Goal: Transaction & Acquisition: Purchase product/service

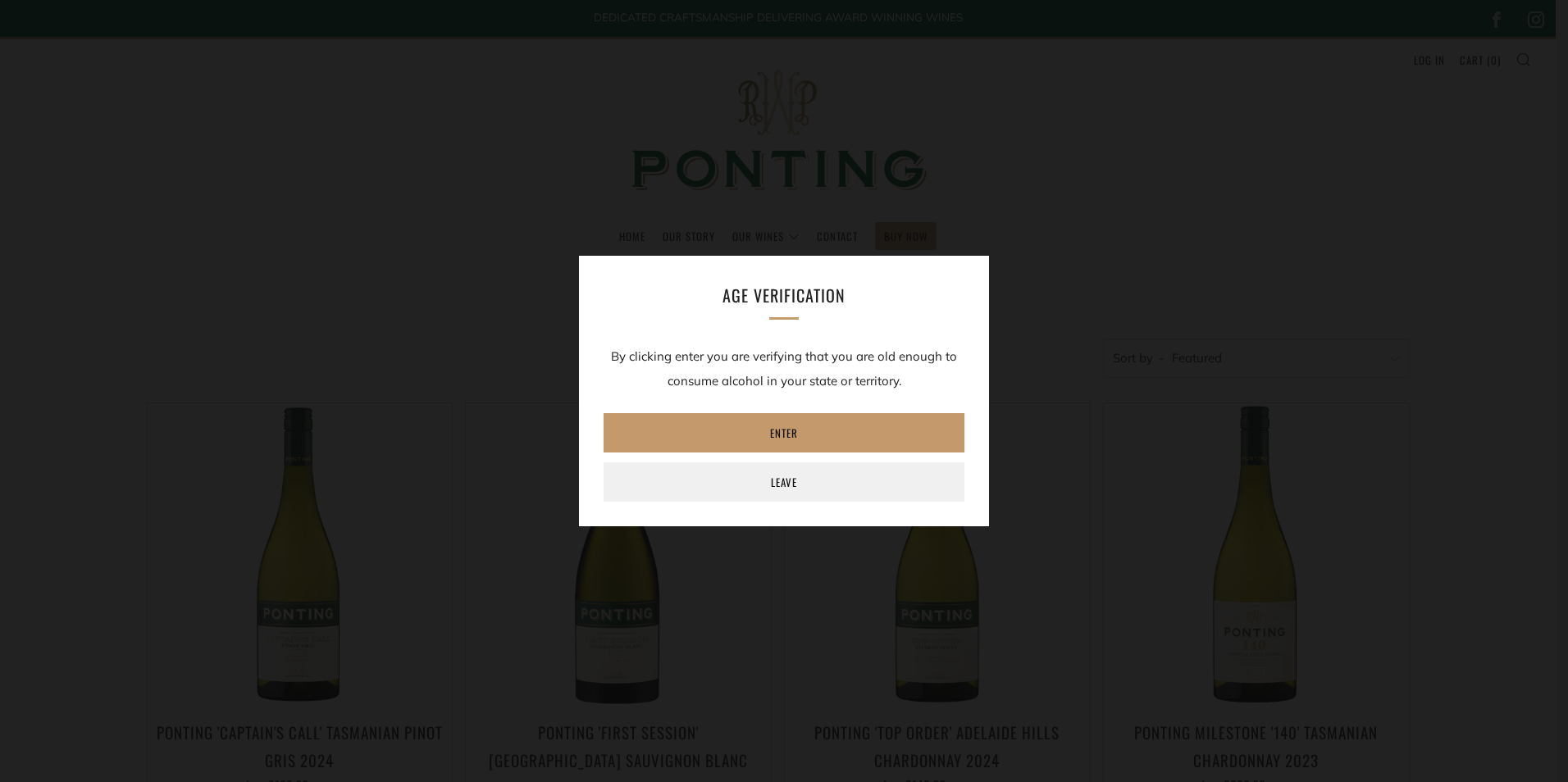
click at [851, 423] on link "Enter" at bounding box center [784, 433] width 360 height 40
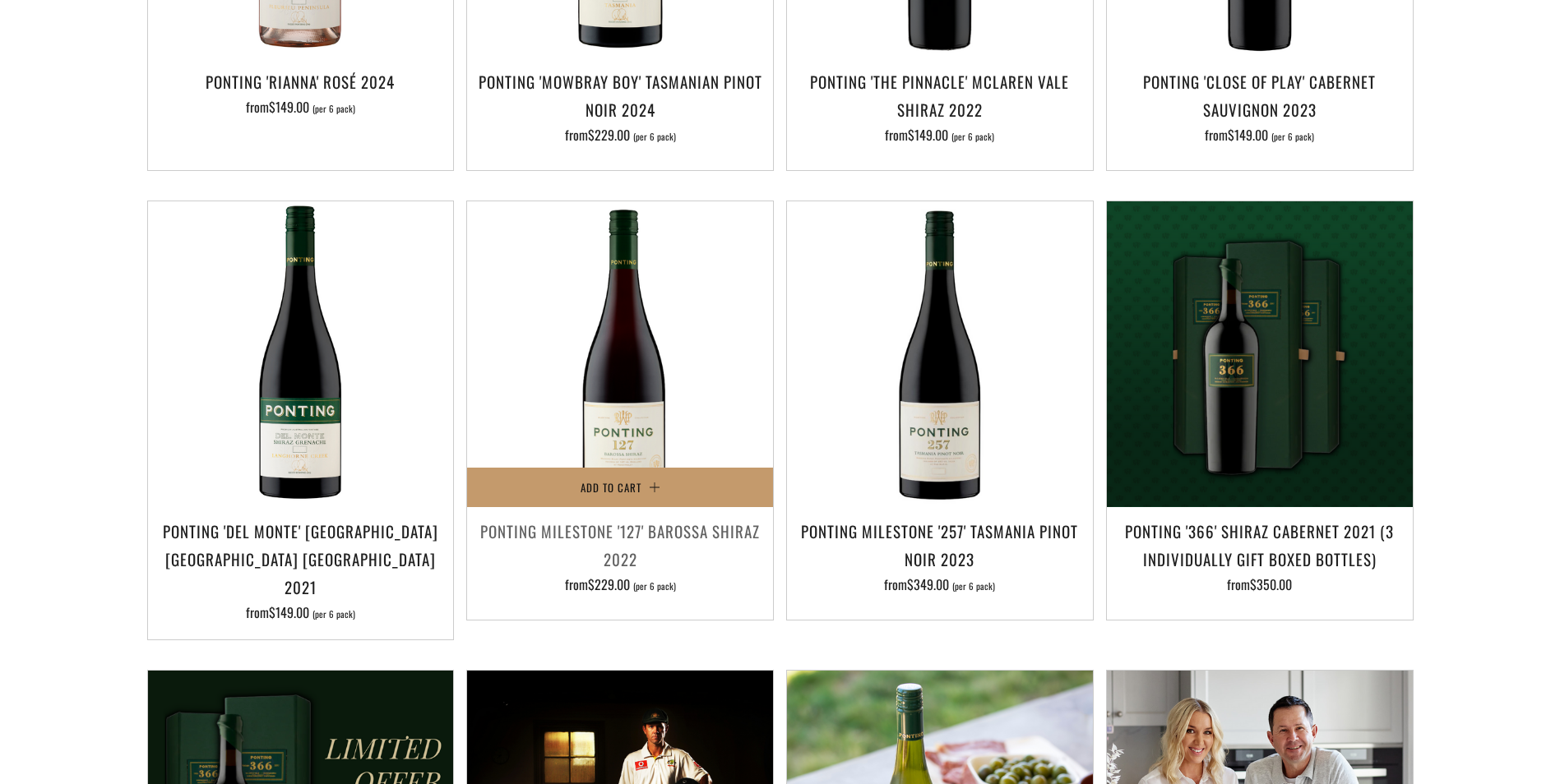
scroll to position [1151, 0]
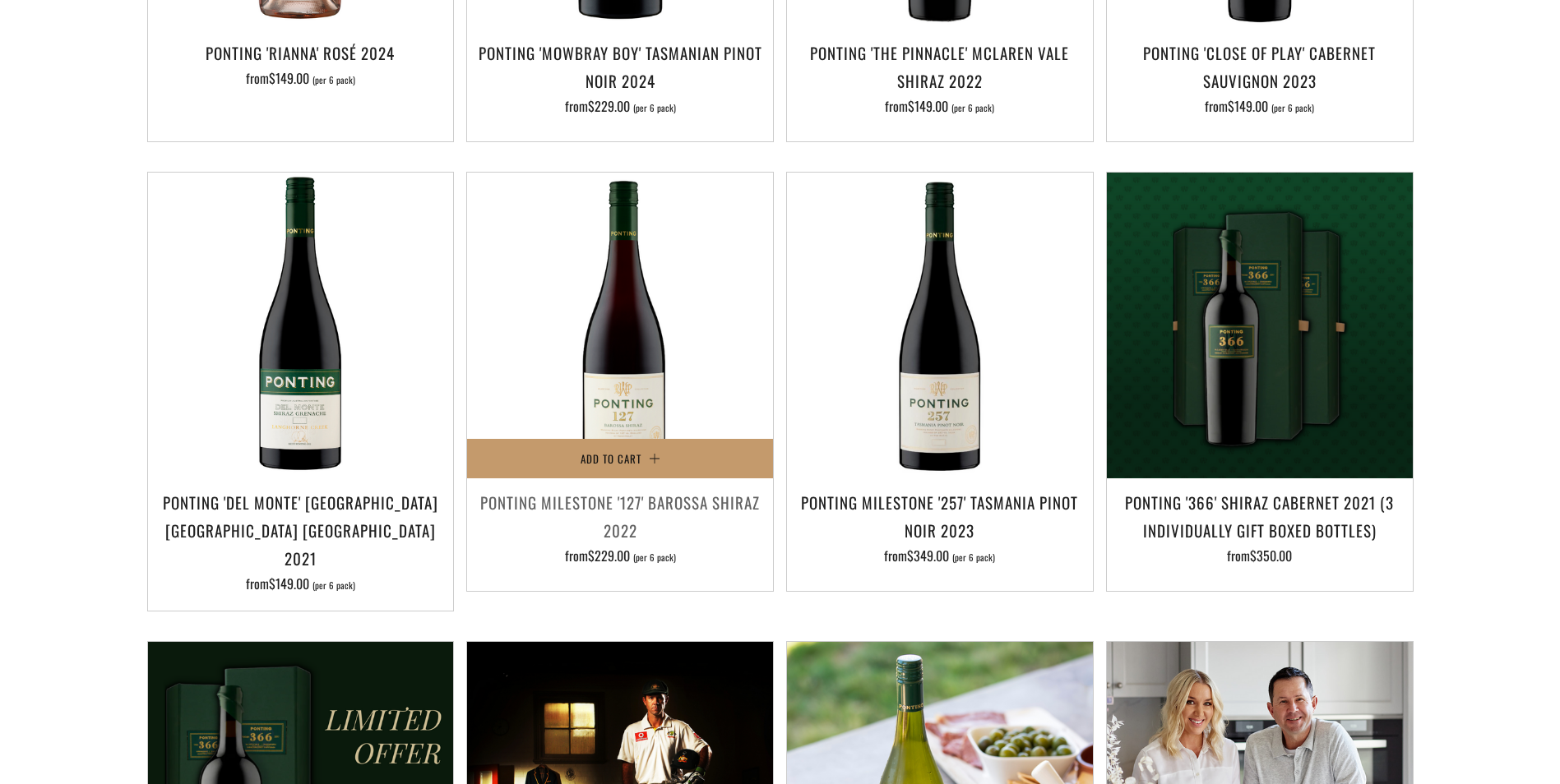
click at [643, 489] on h3 "Ponting Milestone '127' Barossa Shiraz 2022" at bounding box center [620, 516] width 290 height 56
